Goal: Find specific page/section: Find specific page/section

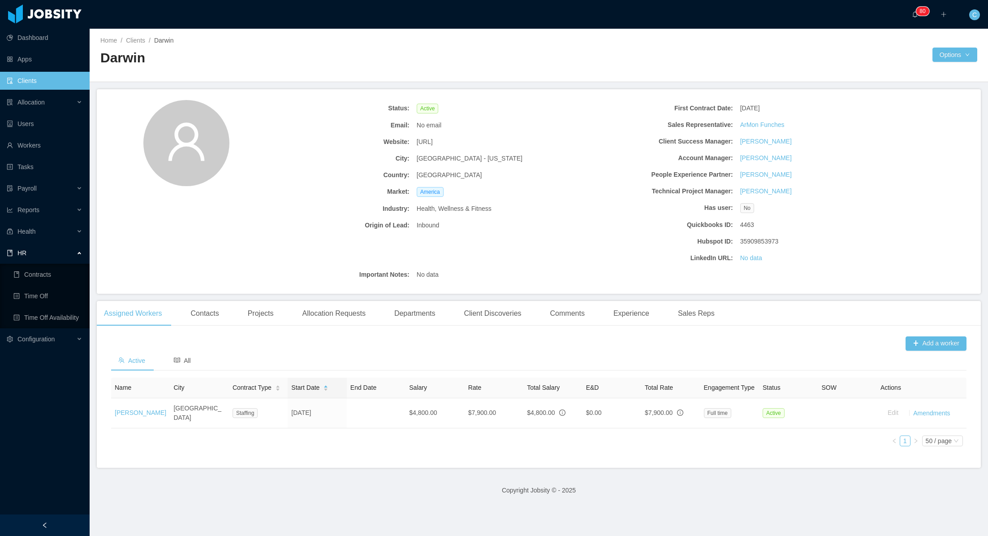
click at [140, 39] on link "Clients" at bounding box center [135, 40] width 19 height 7
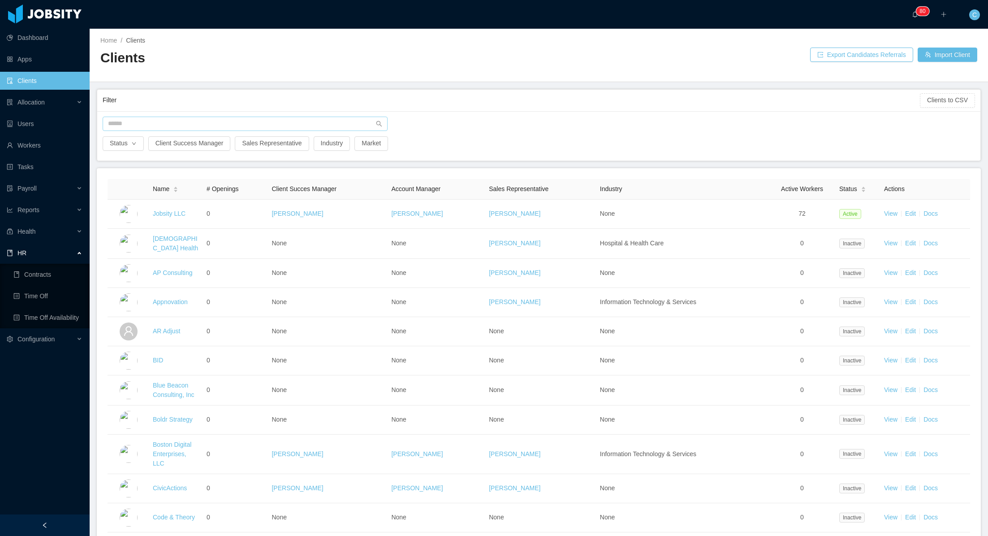
click at [151, 126] on input "text" at bounding box center [245, 124] width 285 height 14
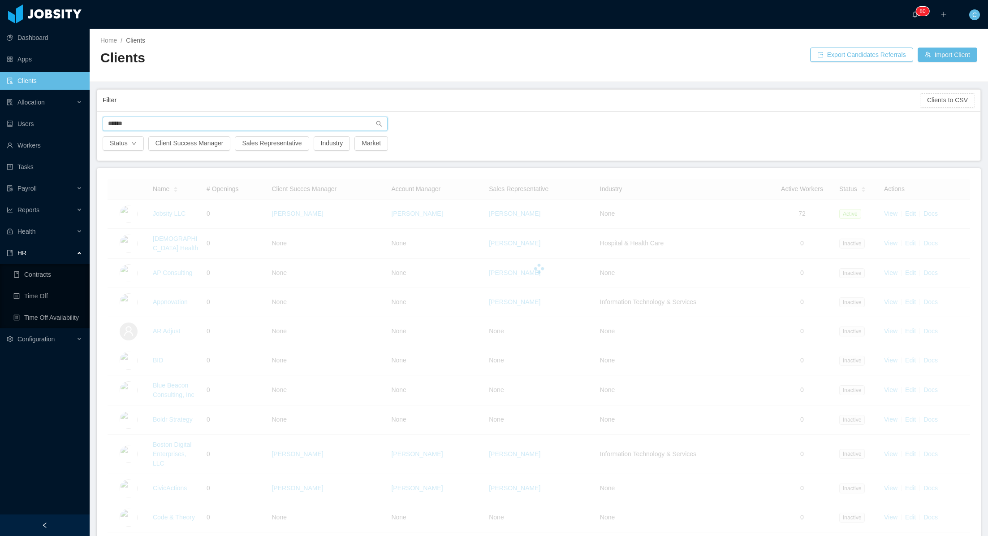
type input "*******"
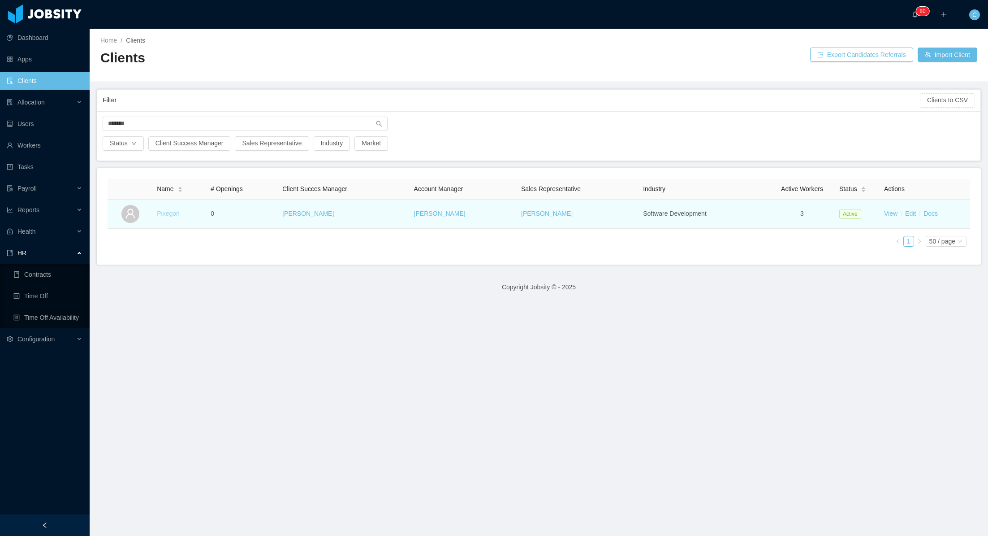
click at [163, 213] on link "Pixegon" at bounding box center [168, 213] width 23 height 7
